Goal: Information Seeking & Learning: Understand process/instructions

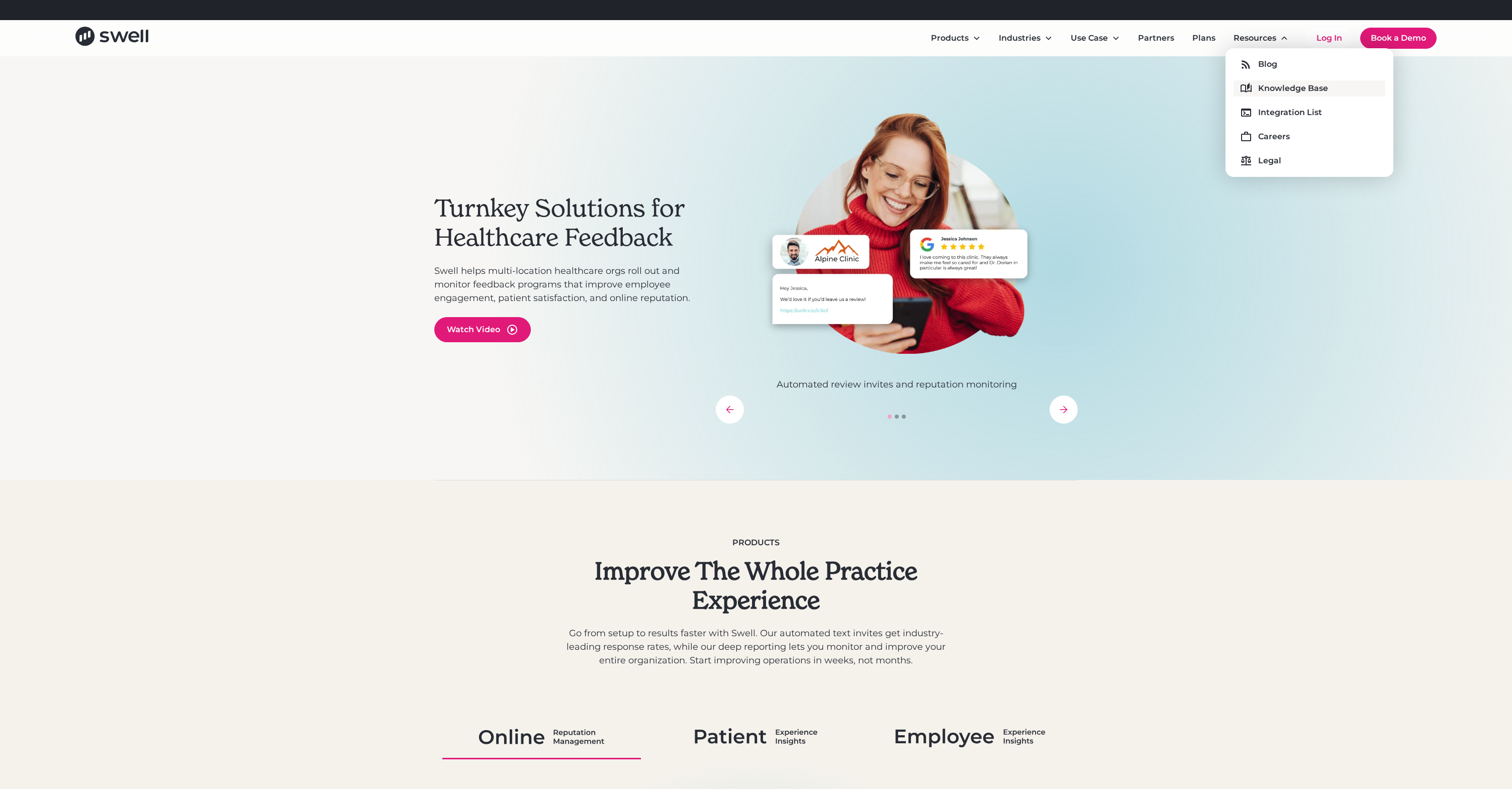
click at [1270, 83] on div "Knowledge Base" at bounding box center [1293, 88] width 70 height 12
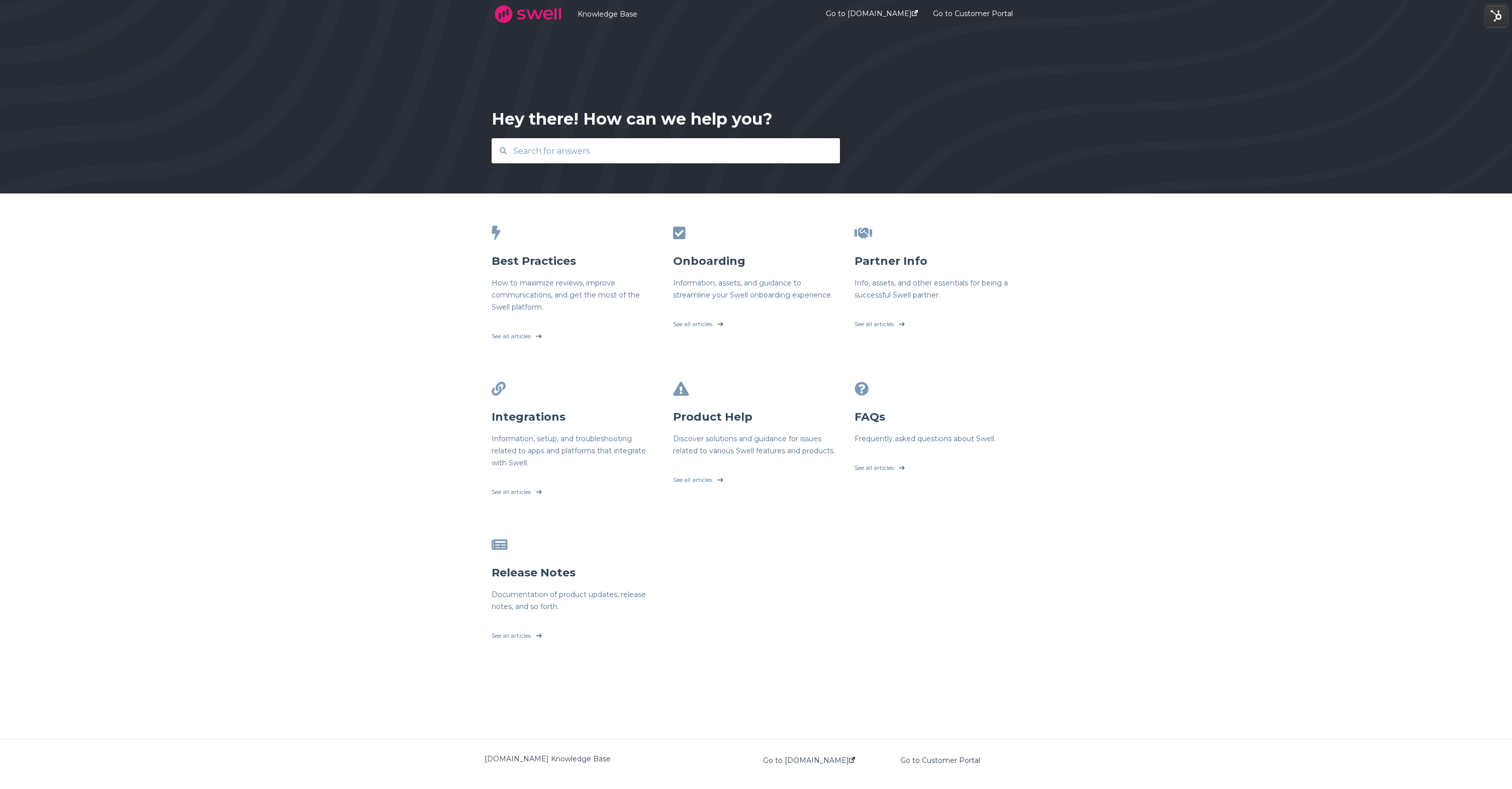
click at [542, 147] on input "text" at bounding box center [666, 151] width 318 height 22
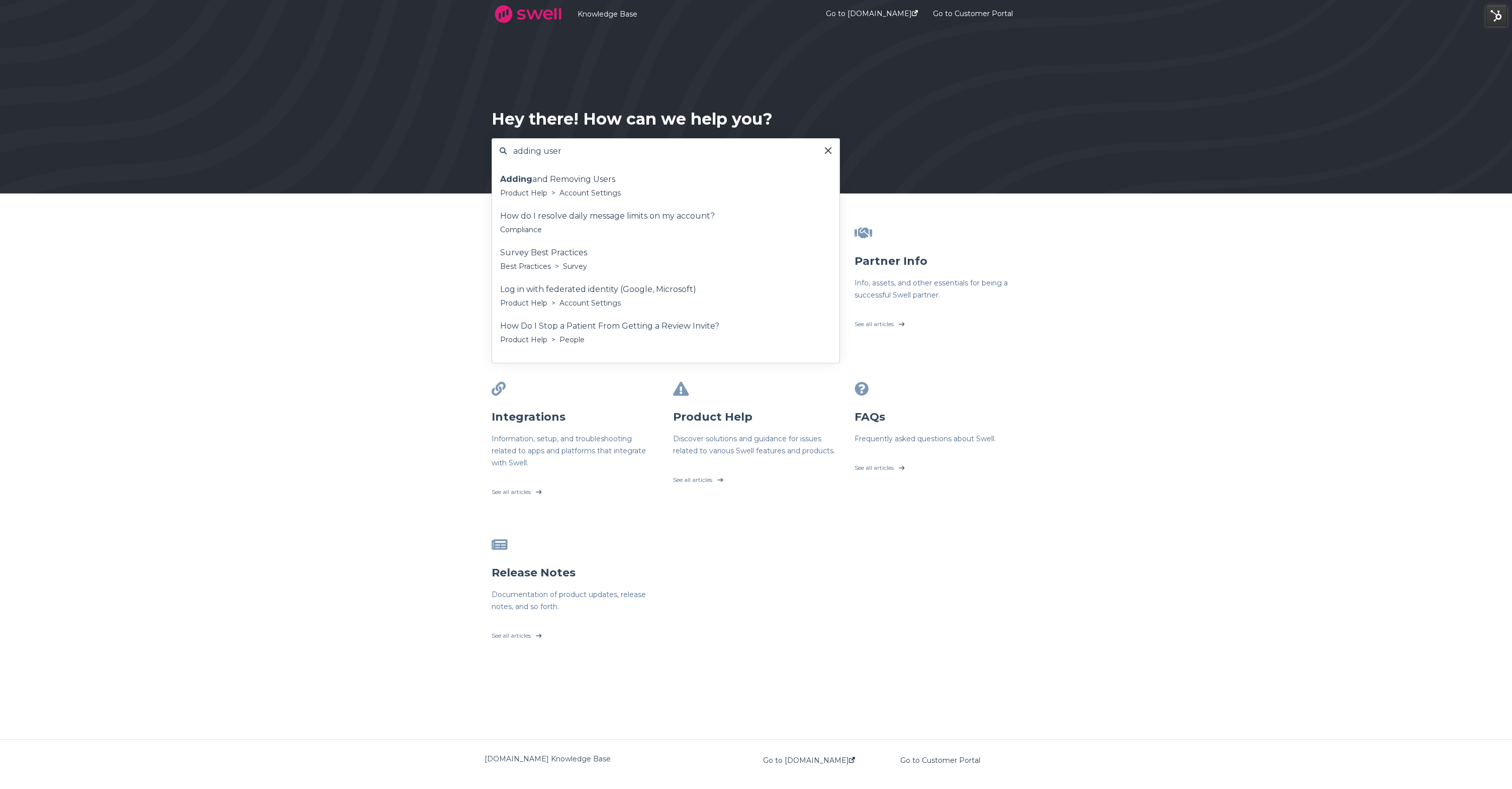
type input "adding user"
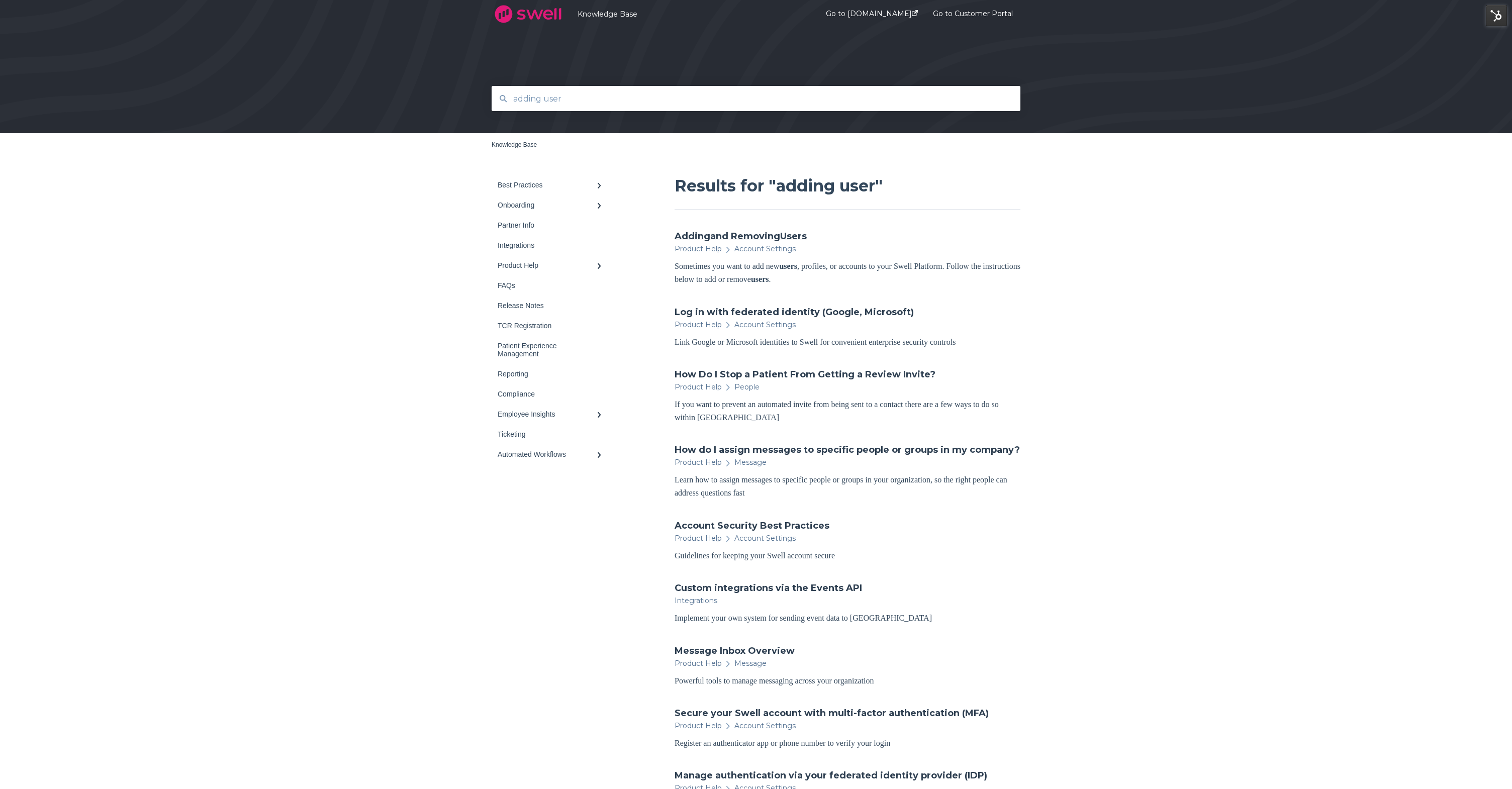
click at [737, 230] on link "Adding and Removing Users" at bounding box center [740, 236] width 132 height 13
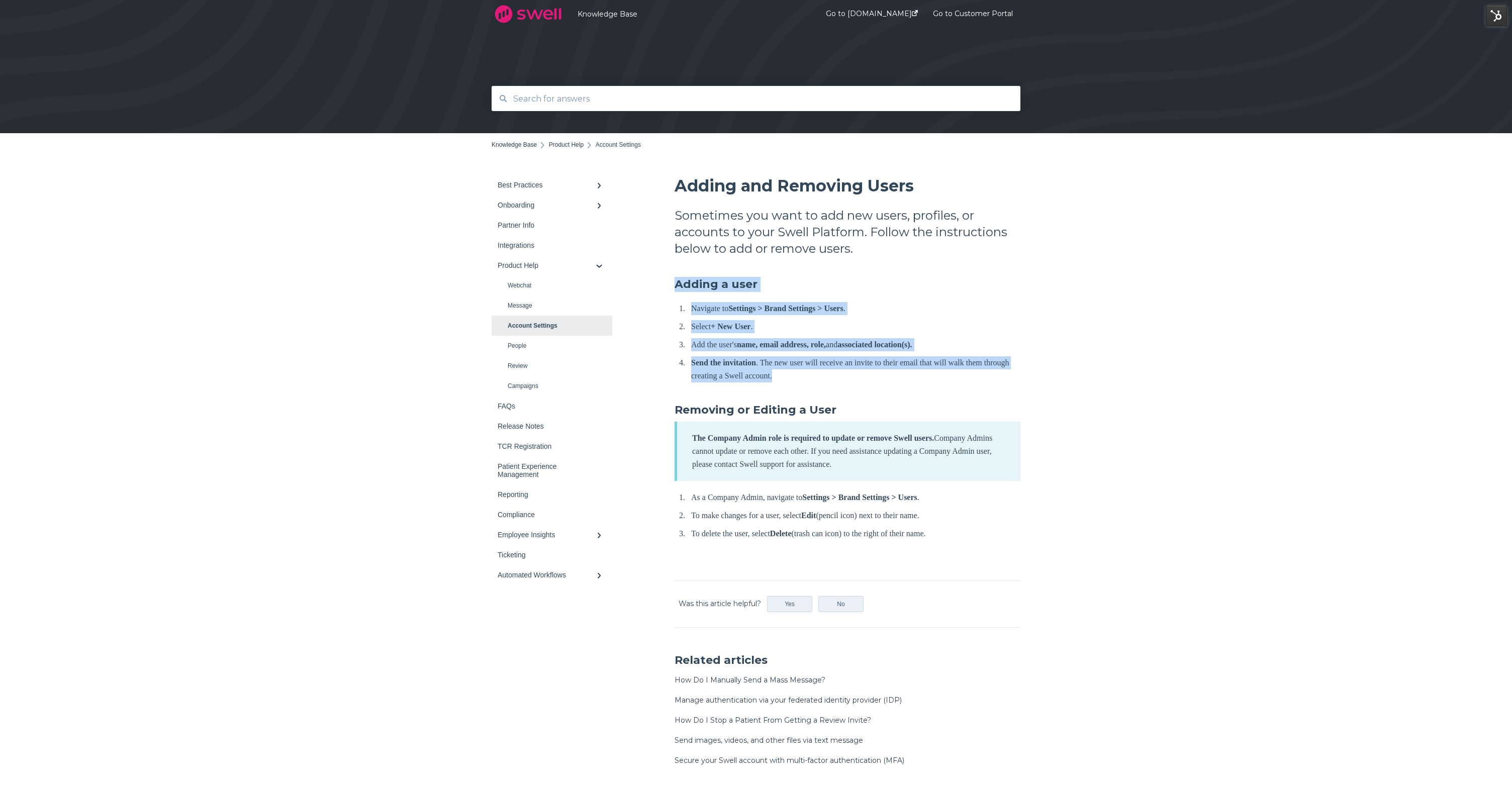
drag, startPoint x: 674, startPoint y: 283, endPoint x: 825, endPoint y: 371, distance: 174.8
click at [825, 371] on div "Adding and Removing Users Sometimes you want to add new users, profiles, or acc…" at bounding box center [847, 363] width 346 height 375
copy div "Adding a user Navigate to Settings > Brand Settings > Users . Select + New User…"
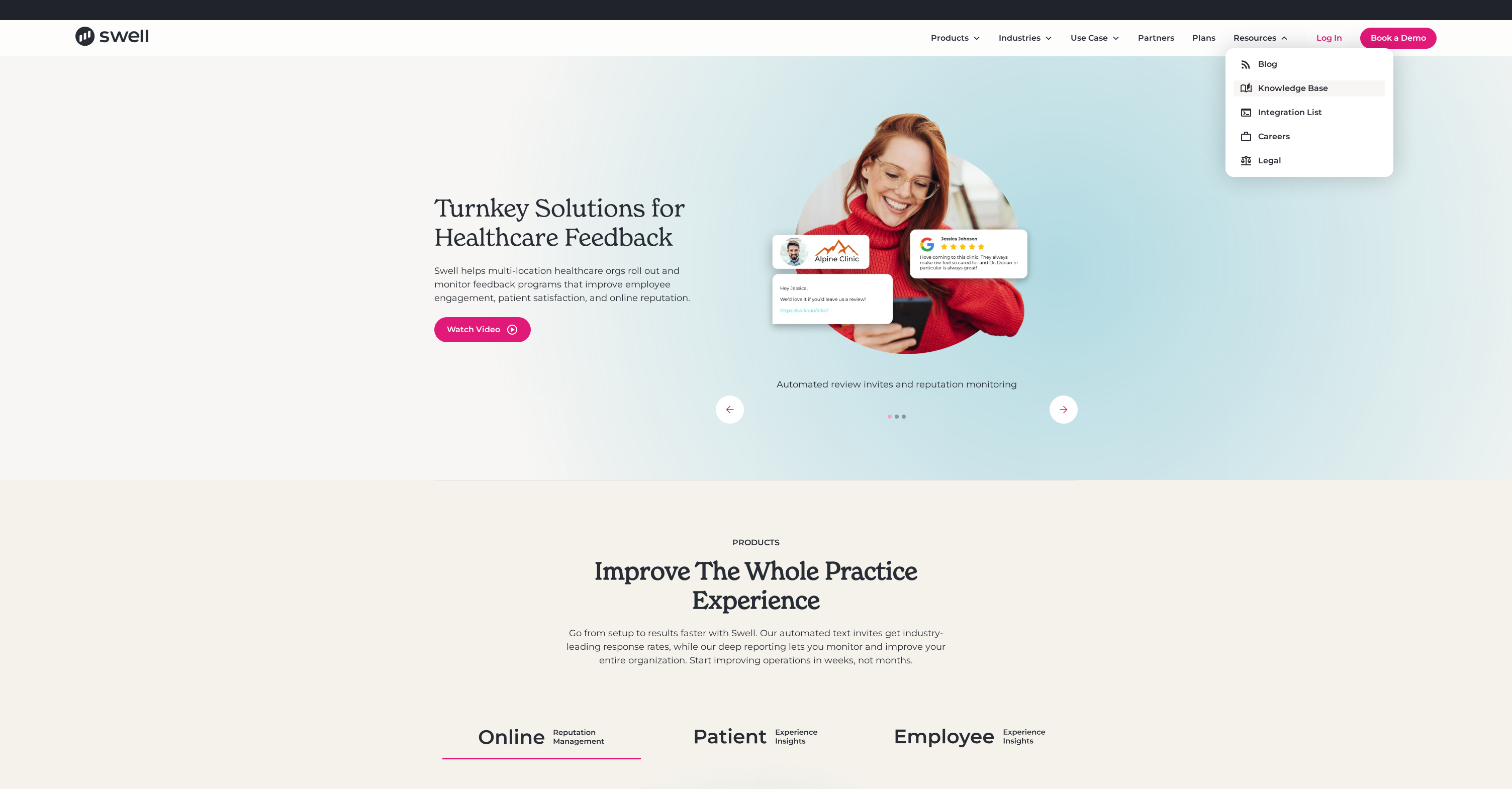
click at [1280, 93] on div "Knowledge Base" at bounding box center [1293, 88] width 70 height 12
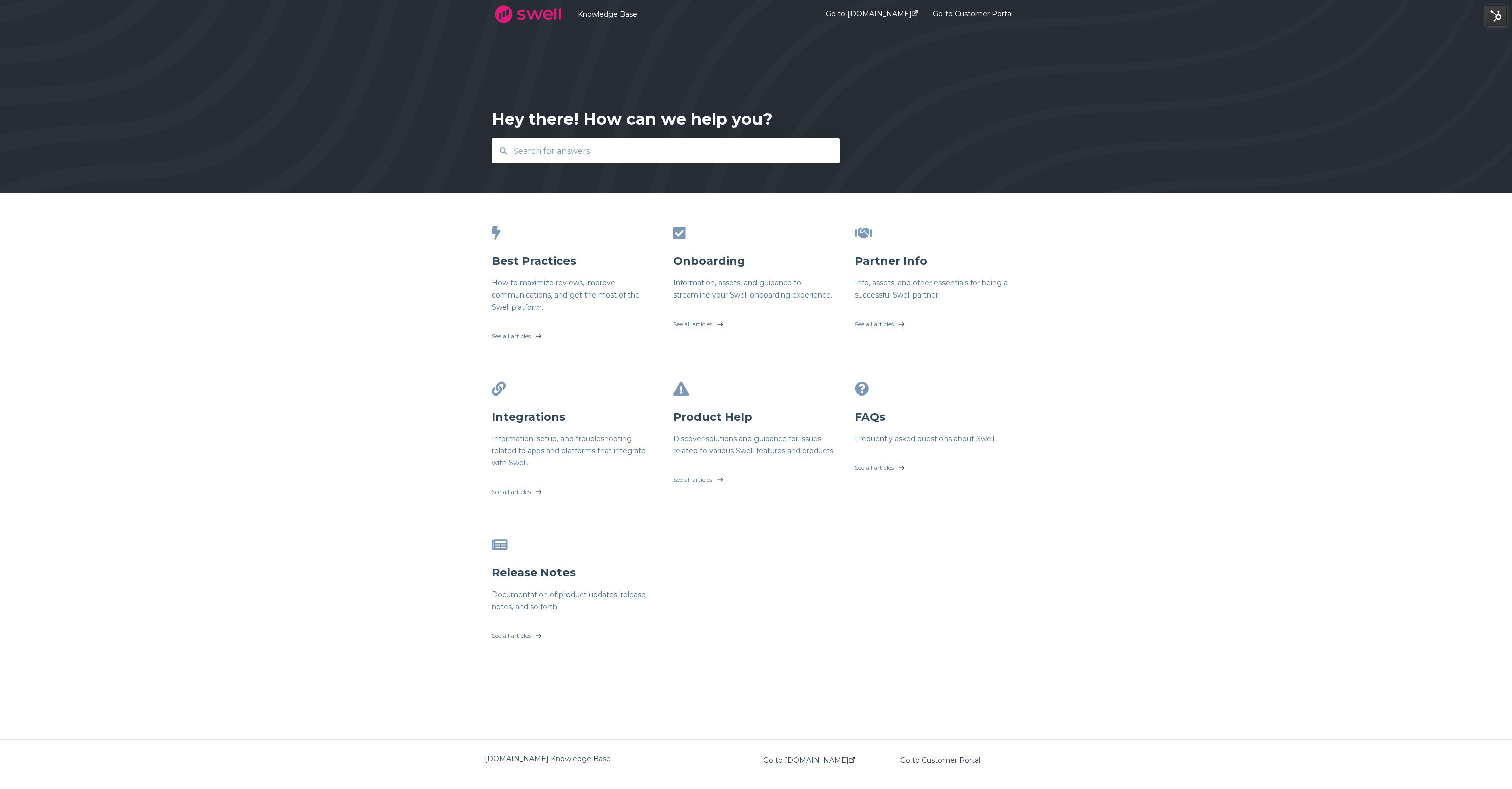
click at [747, 142] on input "text" at bounding box center [666, 151] width 318 height 22
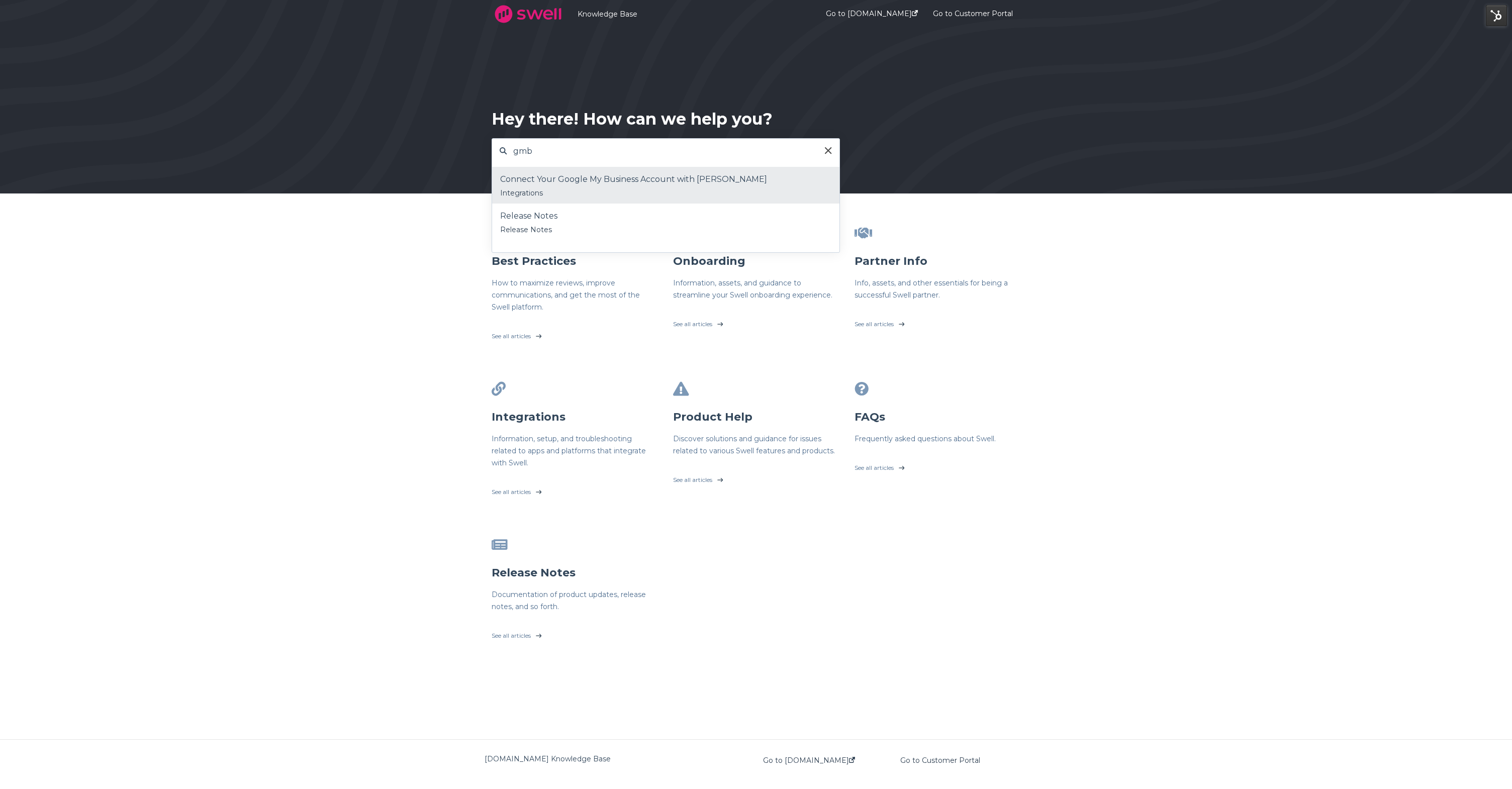
type input "gmb"
click at [702, 184] on div "Connect Your Google My Business Account with [PERSON_NAME]" at bounding box center [666, 180] width 331 height 15
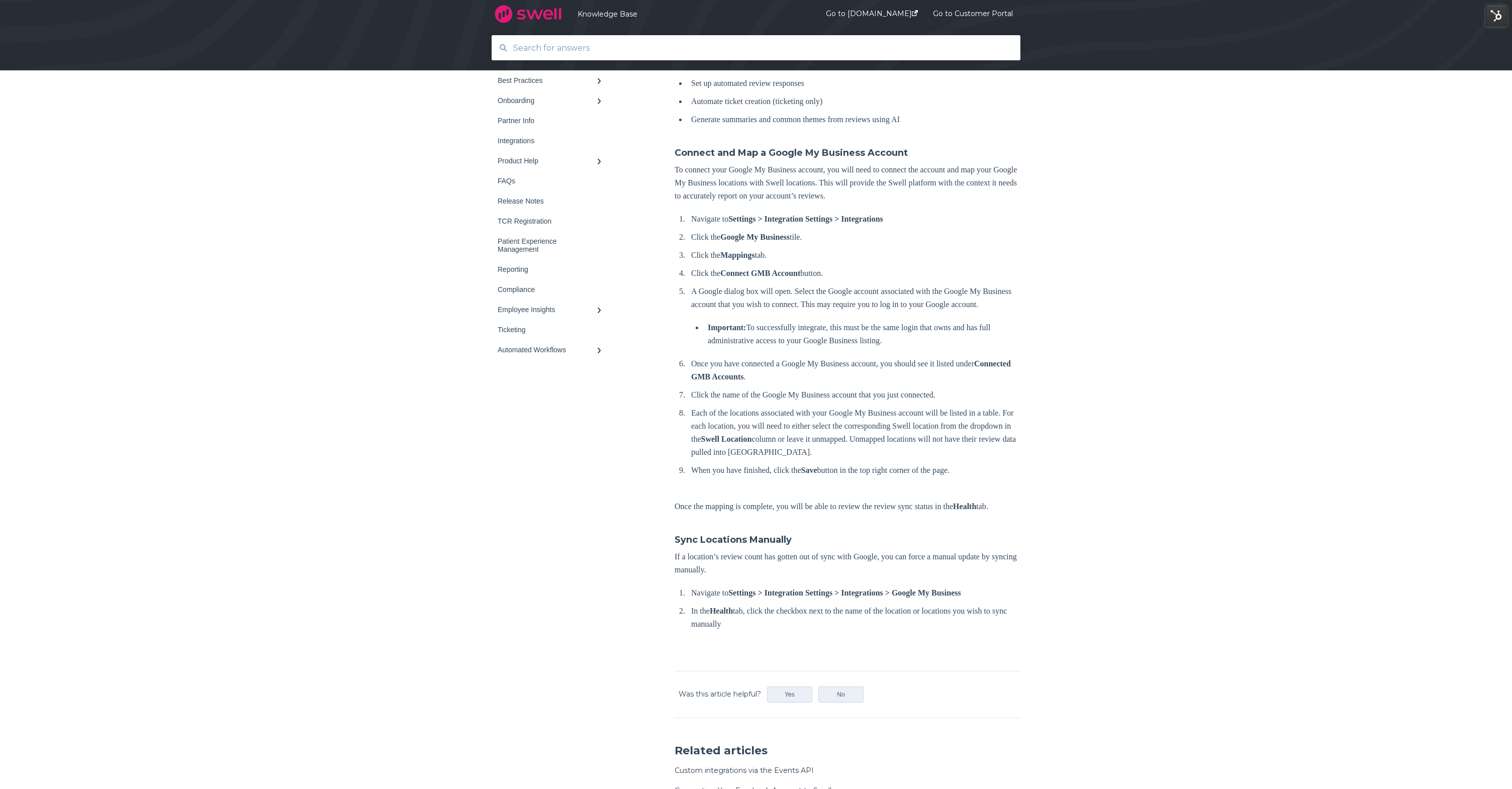
scroll to position [319, 0]
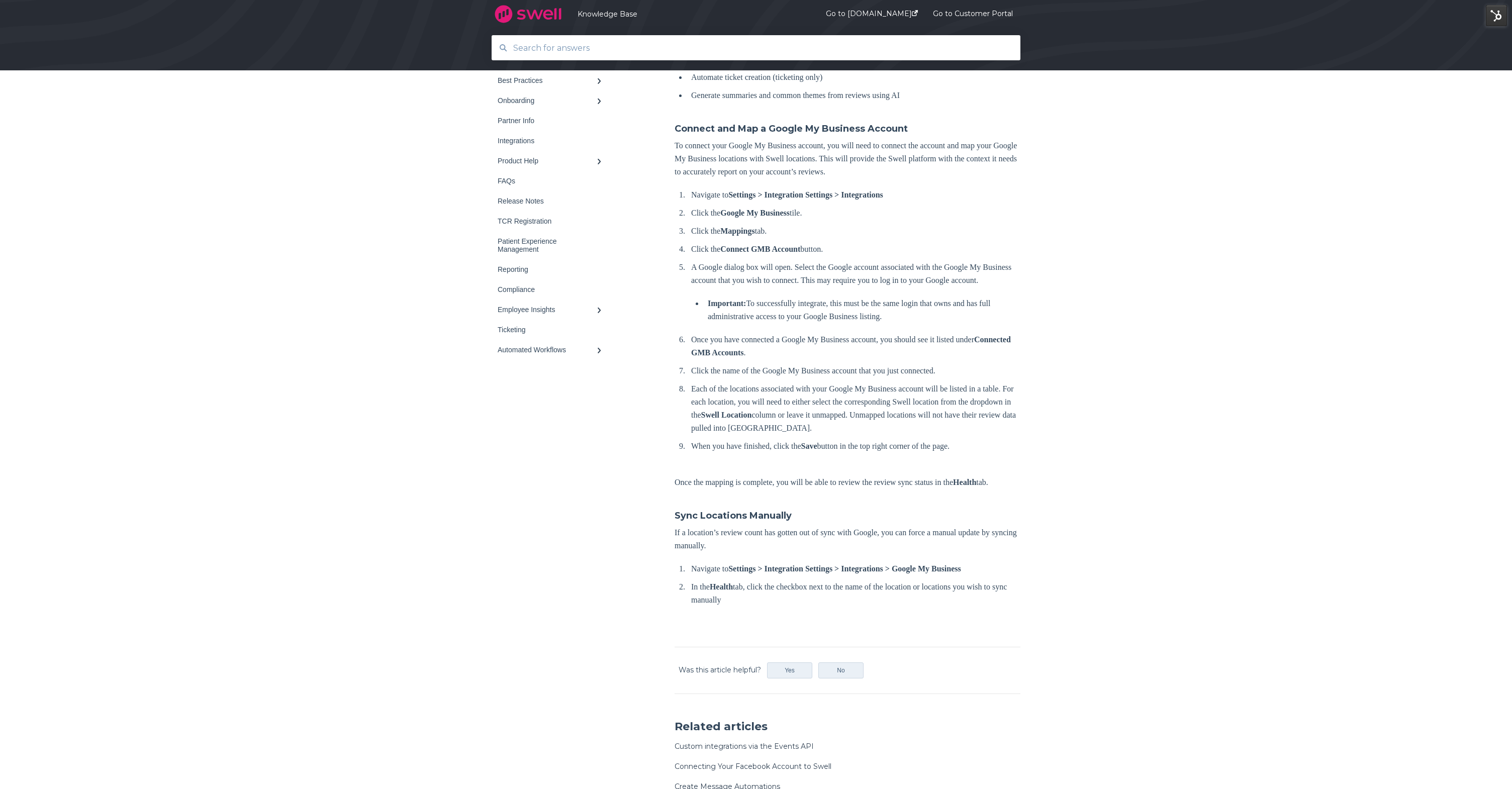
drag, startPoint x: 676, startPoint y: 194, endPoint x: 882, endPoint y: 493, distance: 363.1
click at [899, 502] on div "Connect Your Google My Business Account with [PERSON_NAME] Sync your reviews an…" at bounding box center [847, 236] width 346 height 761
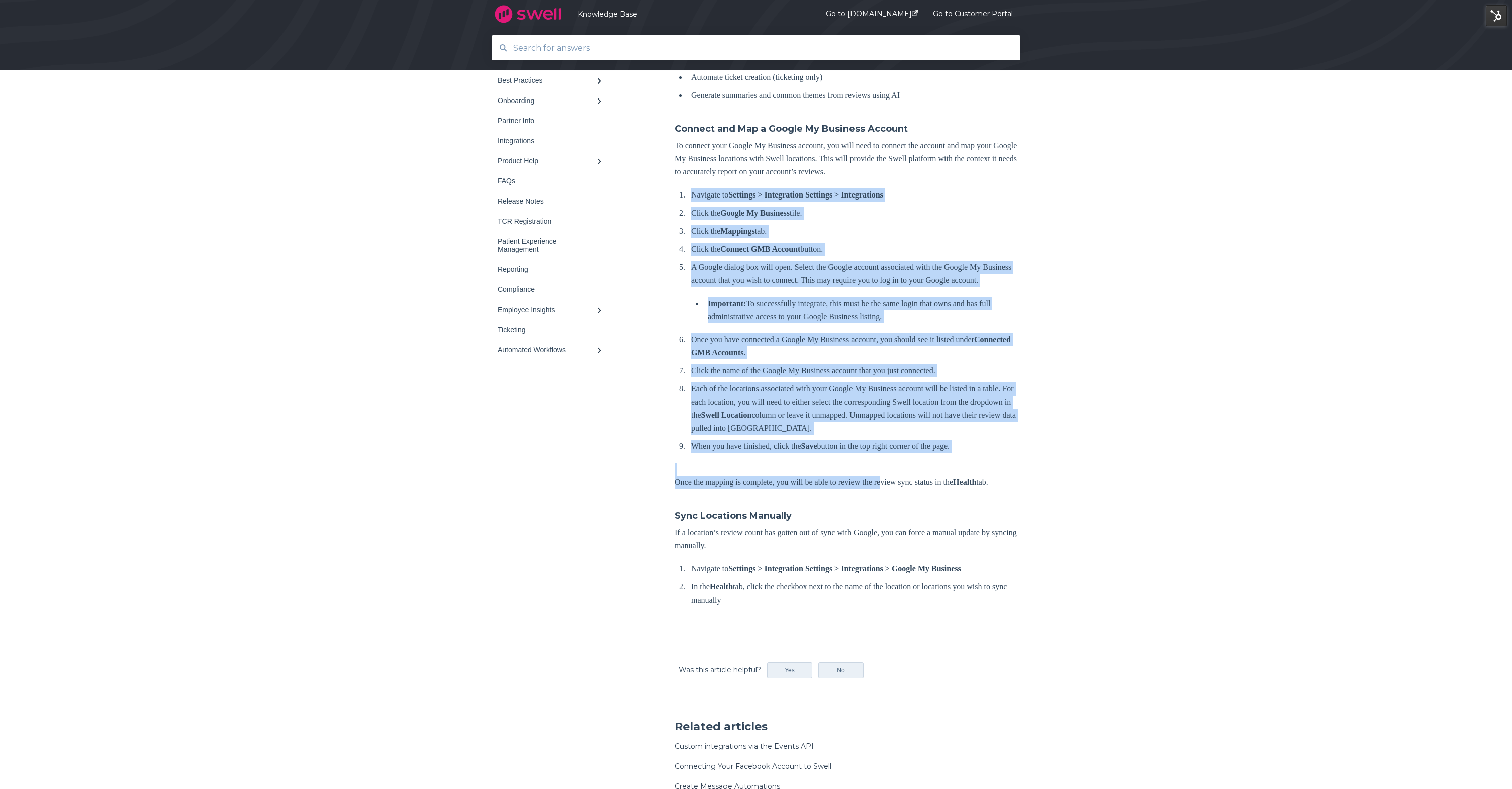
copy div "Loremips do Sitametc > Adipiscinge Seddoeiu > Temporincidi Utlab etd Magnaa En …"
drag, startPoint x: 662, startPoint y: 185, endPoint x: 695, endPoint y: 204, distance: 38.1
click at [803, 231] on div "Best Practices Survey Onboarding TCR Registration Partner Info Integrations" at bounding box center [756, 352] width 529 height 993
click at [797, 229] on li "Click the Mappings tab." at bounding box center [854, 231] width 333 height 13
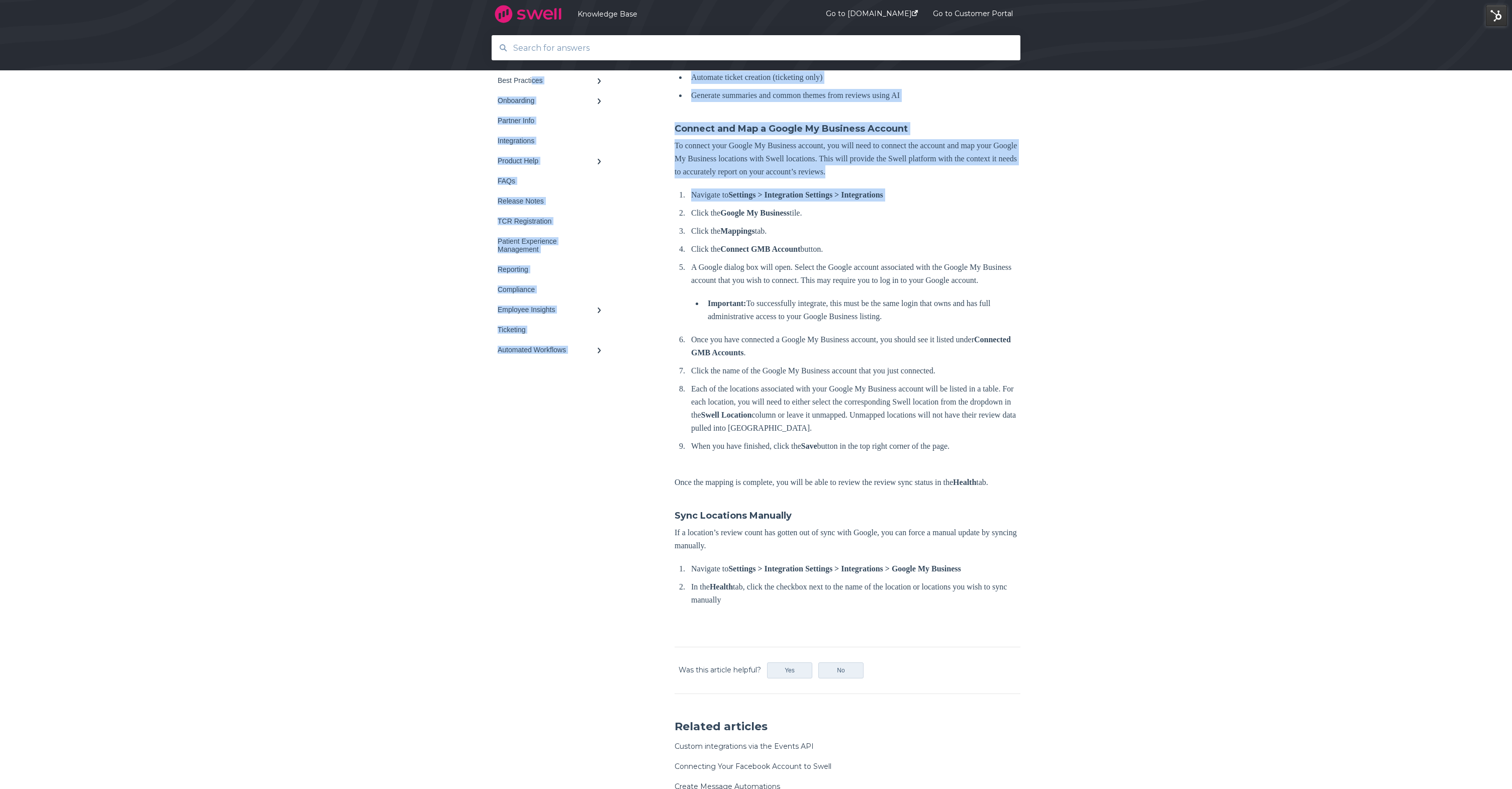
drag, startPoint x: 671, startPoint y: 192, endPoint x: 742, endPoint y: 206, distance: 72.4
click at [742, 206] on div "Best Practices Survey Onboarding TCR Registration Partner Info Integrations" at bounding box center [756, 352] width 529 height 993
click at [740, 205] on ol "Navigate to Settings > Integration Settings > Integrations Click the Google My …" at bounding box center [849, 320] width 342 height 264
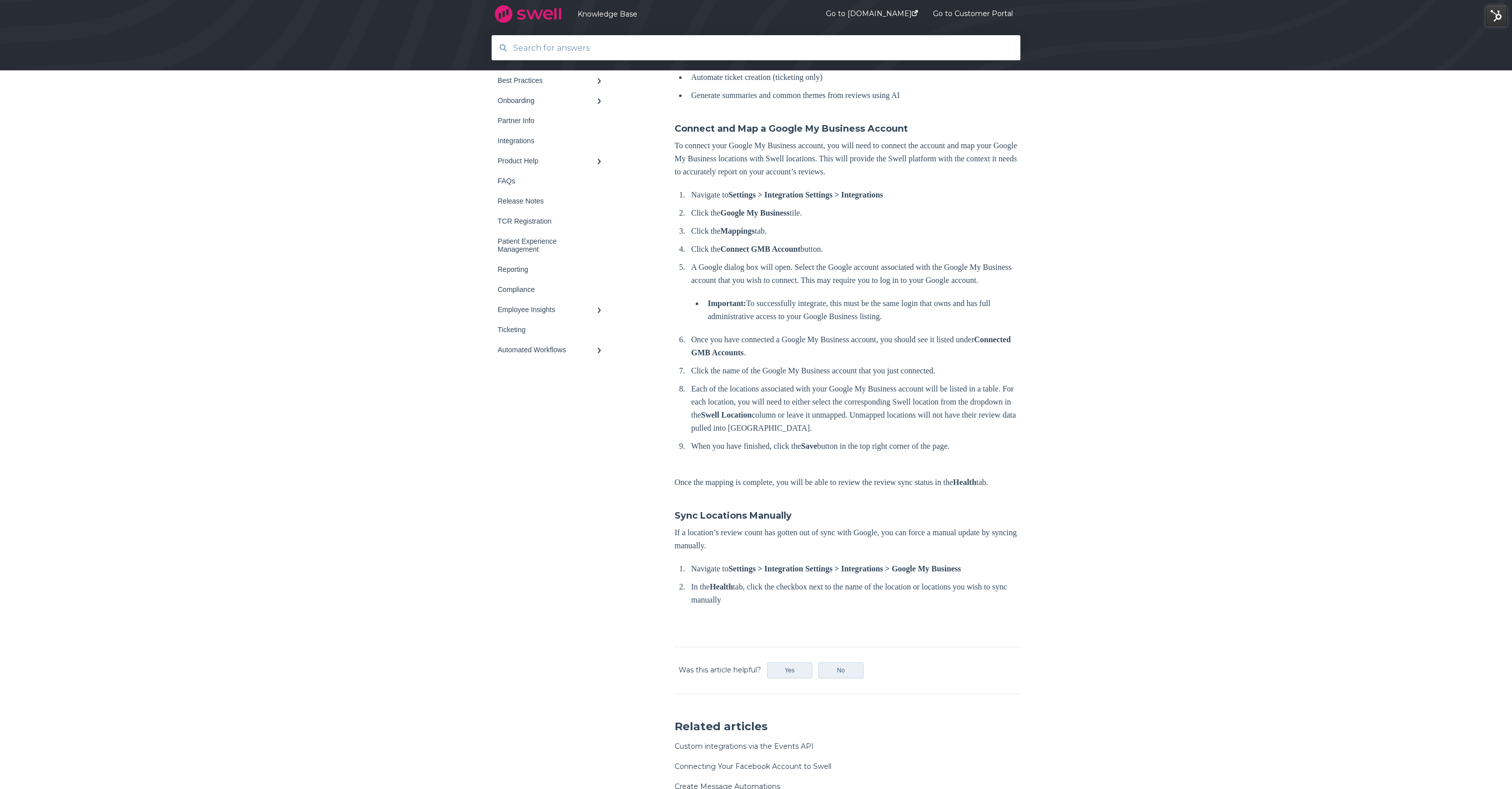
drag, startPoint x: 686, startPoint y: 194, endPoint x: 839, endPoint y: 510, distance: 351.1
click at [841, 510] on div "Connect Your Google My Business Account with Swell Sync your reviews and more w…" at bounding box center [847, 236] width 346 height 761
copy div "Navigate to Settings > Integration Settings > Integrations Click the Google My …"
